Goal: Task Accomplishment & Management: Use online tool/utility

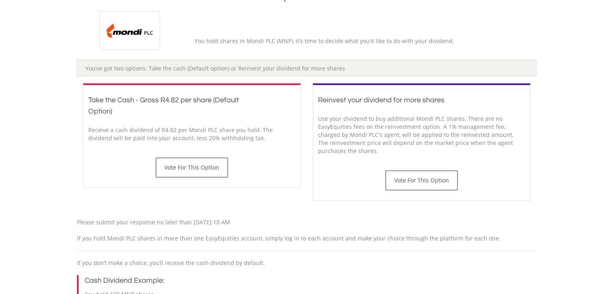
scroll to position [188, 0]
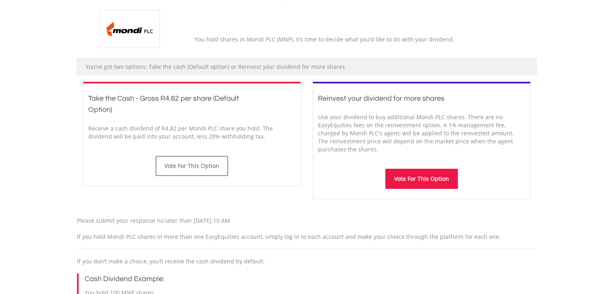
click at [409, 173] on button "Vote For This Option" at bounding box center [421, 179] width 72 height 20
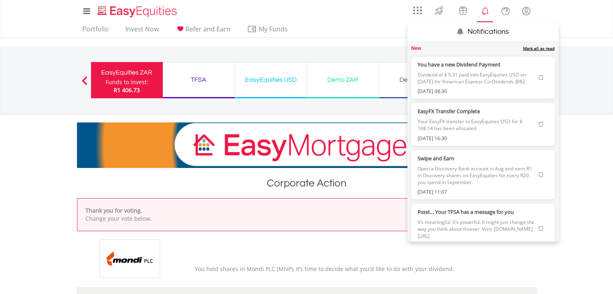
click at [487, 14] on lord-icon "Notifications" at bounding box center [485, 11] width 10 height 10
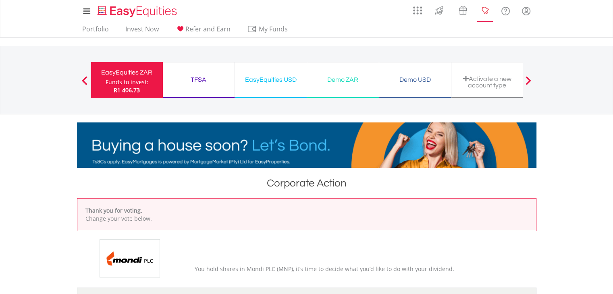
click at [487, 14] on lord-icon "Notifications" at bounding box center [485, 11] width 10 height 10
